Goal: Understand process/instructions: Understand process/instructions

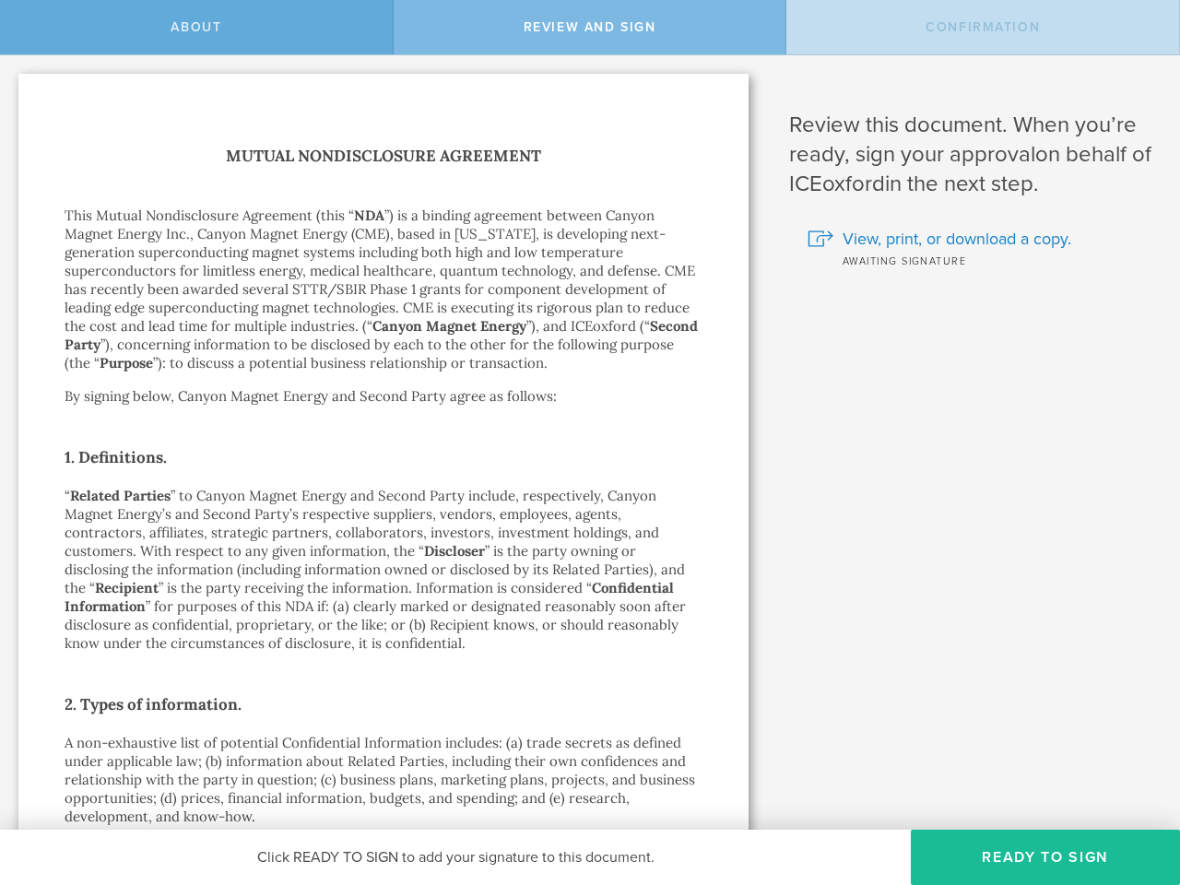
click at [590, 442] on h2 "1. Definitions." at bounding box center [384, 456] width 638 height 29
click at [196, 27] on span "About" at bounding box center [196, 27] width 51 height 16
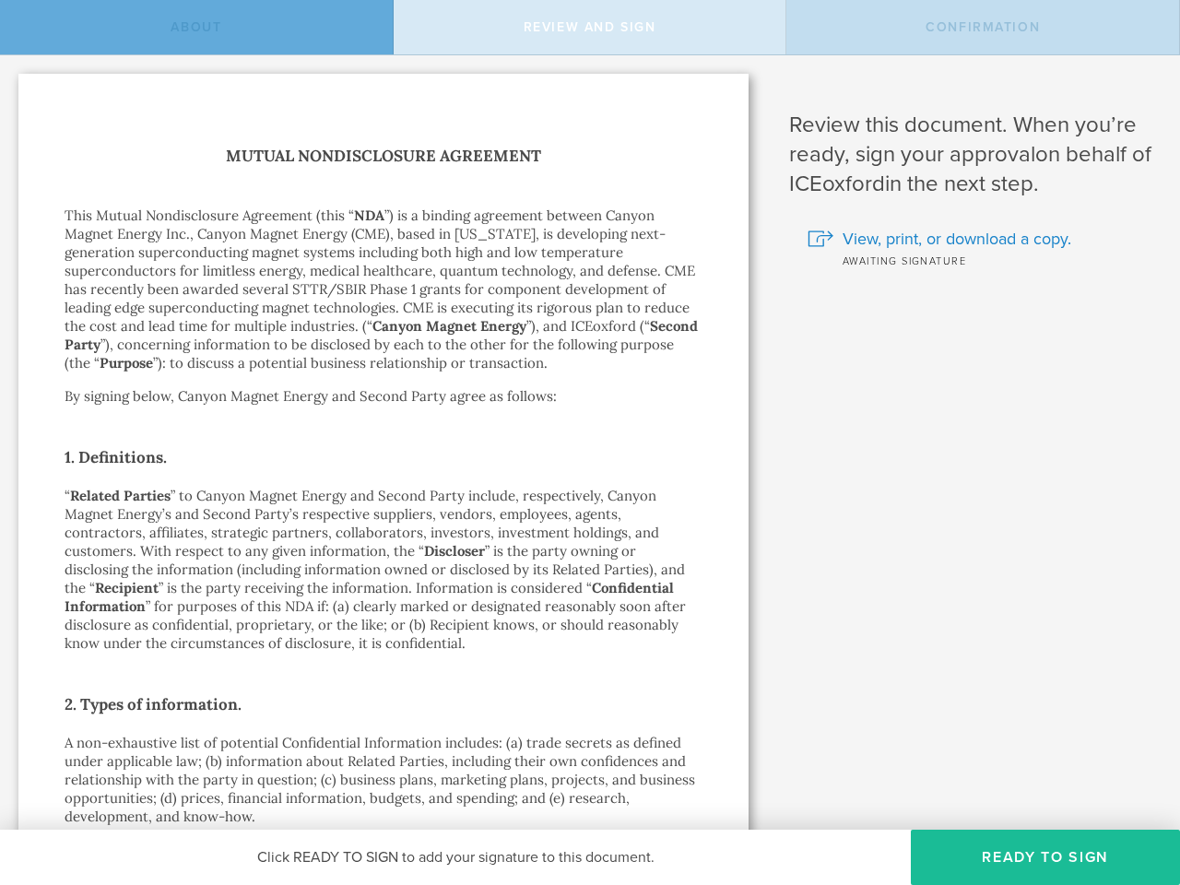
click at [590, 27] on span "Review and sign" at bounding box center [590, 27] width 133 height 16
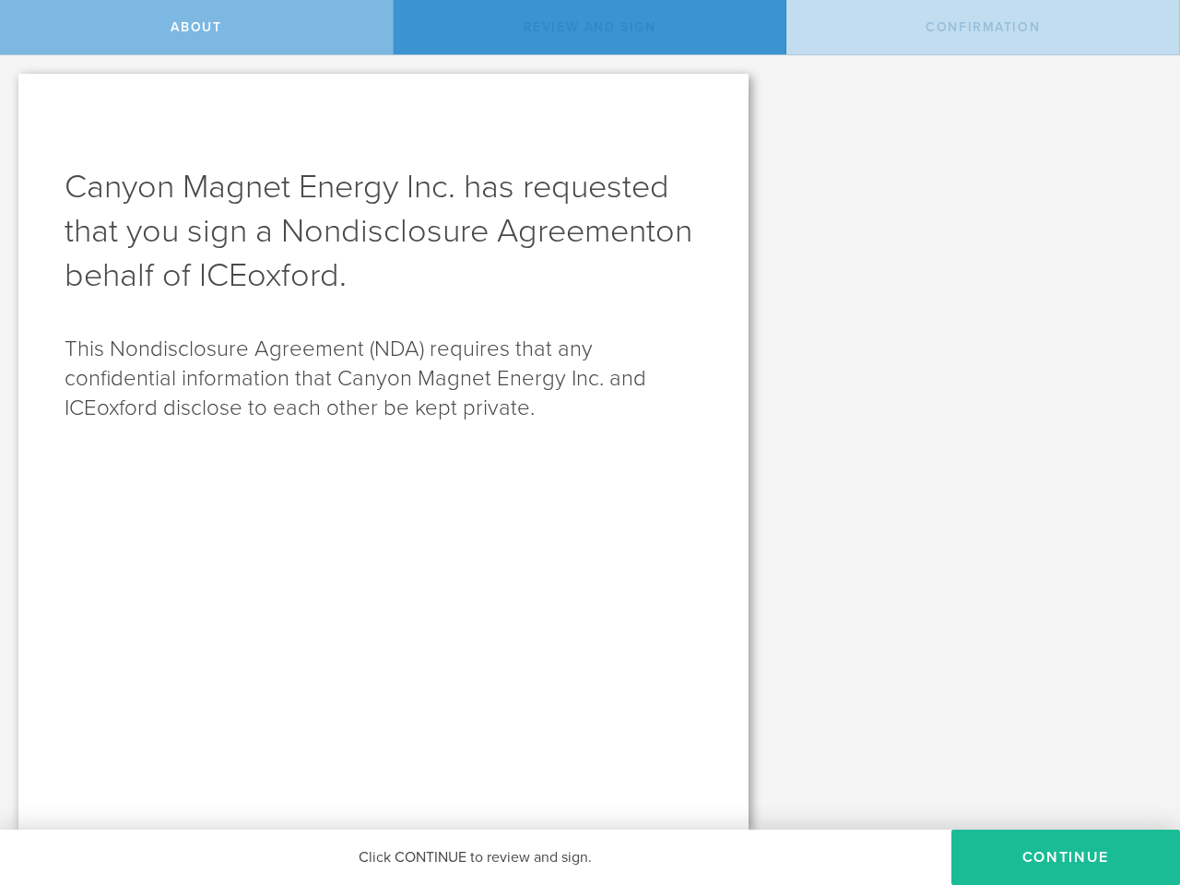
click at [983, 27] on span "Confirmation" at bounding box center [982, 27] width 114 height 16
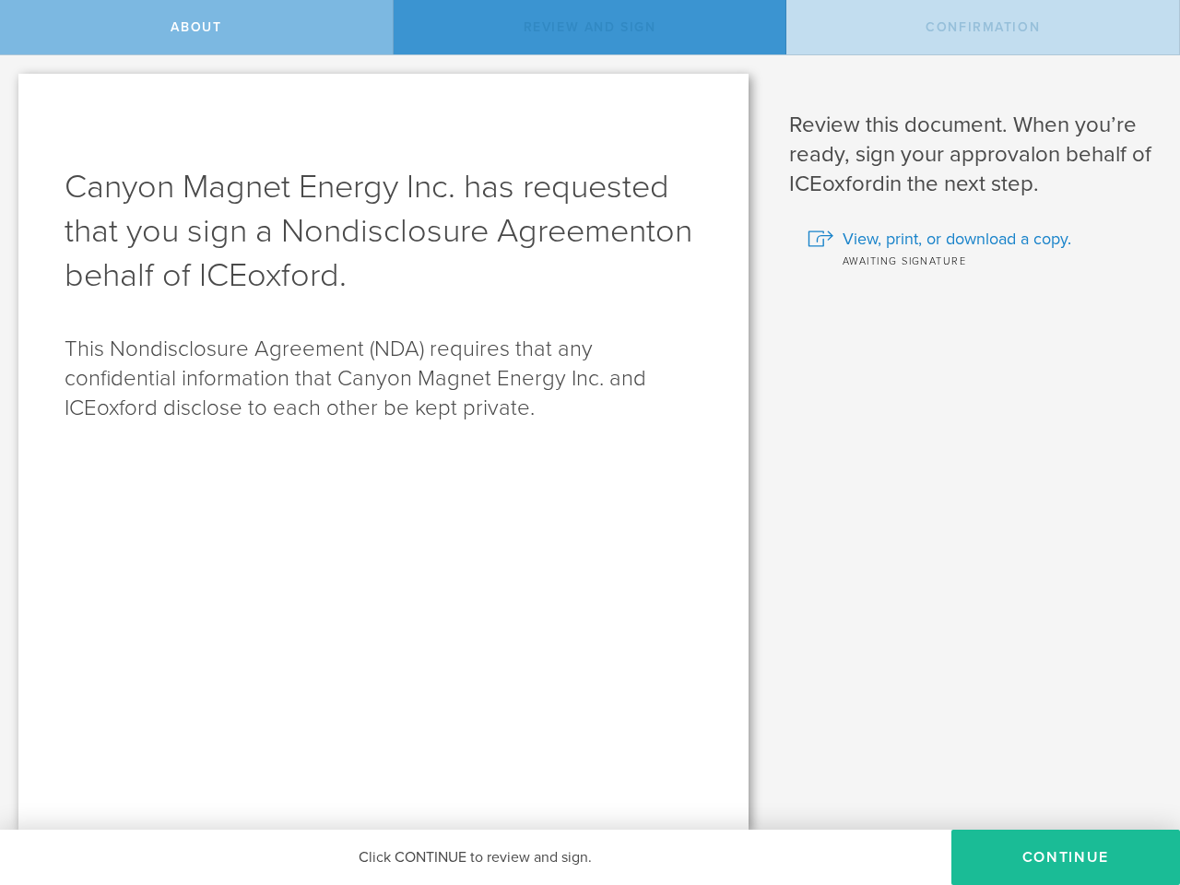
click at [967, 239] on span "View, print, or download a copy." at bounding box center [956, 239] width 229 height 24
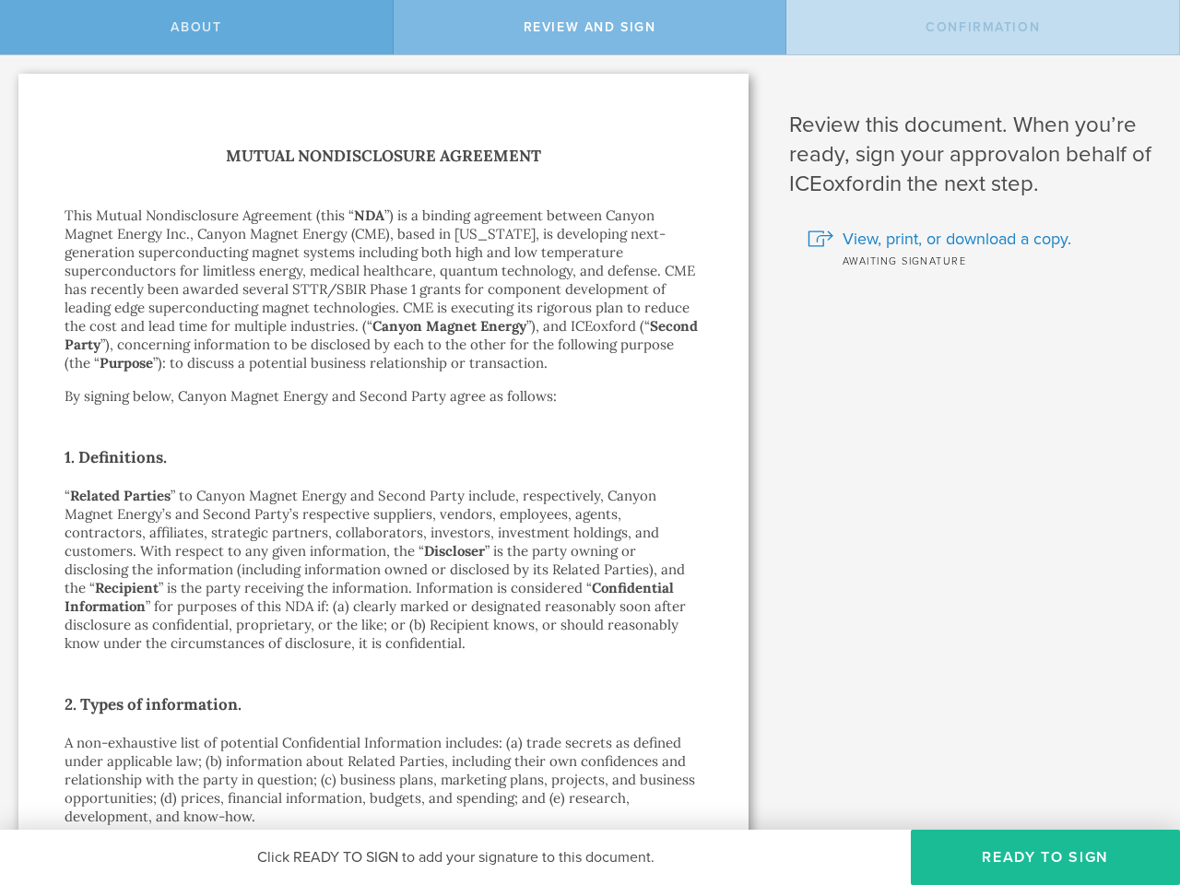
click at [1044, 857] on button "Ready to Sign" at bounding box center [1045, 857] width 269 height 55
